Goal: Transaction & Acquisition: Purchase product/service

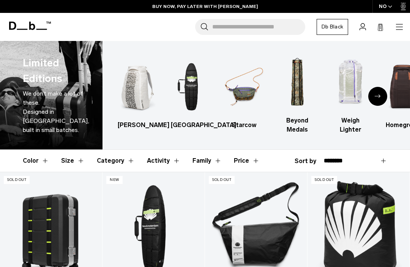
click at [403, 24] on icon "button" at bounding box center [399, 26] width 9 height 9
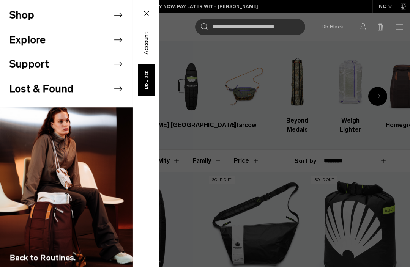
click at [103, 16] on li "Shop" at bounding box center [71, 15] width 124 height 25
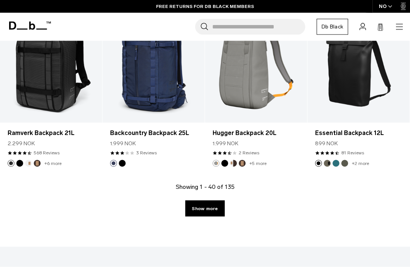
scroll to position [1734, 0]
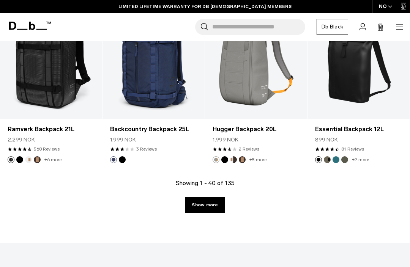
click at [205, 206] on link "Show more" at bounding box center [204, 205] width 39 height 16
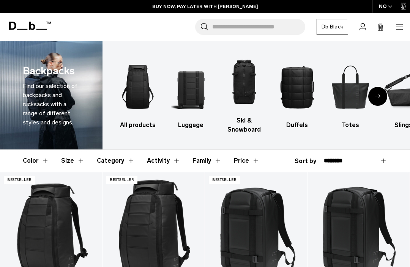
click at [402, 25] on icon "button" at bounding box center [399, 26] width 9 height 9
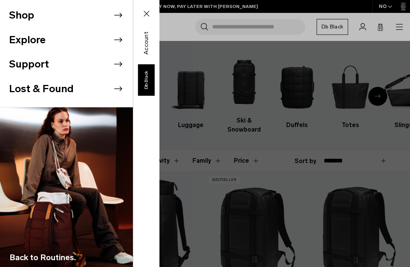
click at [42, 8] on li "Shop" at bounding box center [71, 15] width 124 height 25
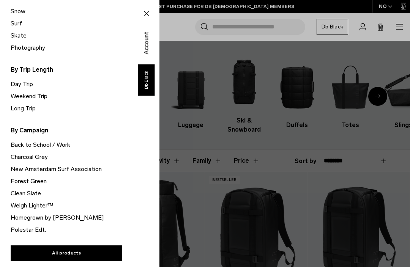
scroll to position [231, 0]
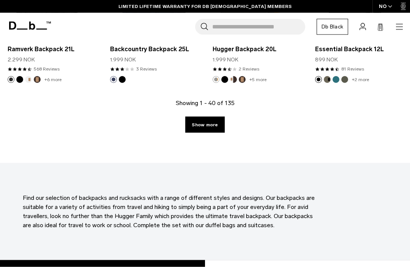
scroll to position [1813, 0]
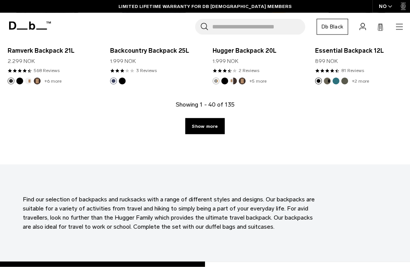
click at [201, 130] on link "Show more" at bounding box center [204, 127] width 39 height 16
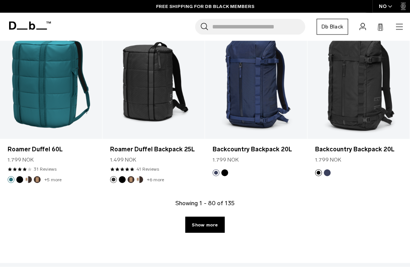
scroll to position [3446, 0]
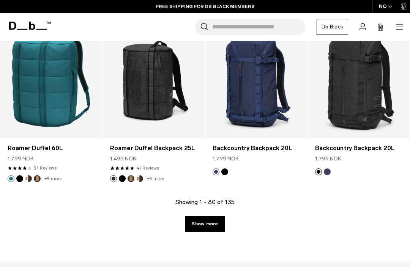
click at [197, 229] on link "Show more" at bounding box center [204, 224] width 39 height 16
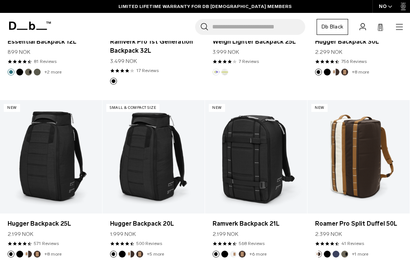
scroll to position [4435, 0]
